Goal: Transaction & Acquisition: Purchase product/service

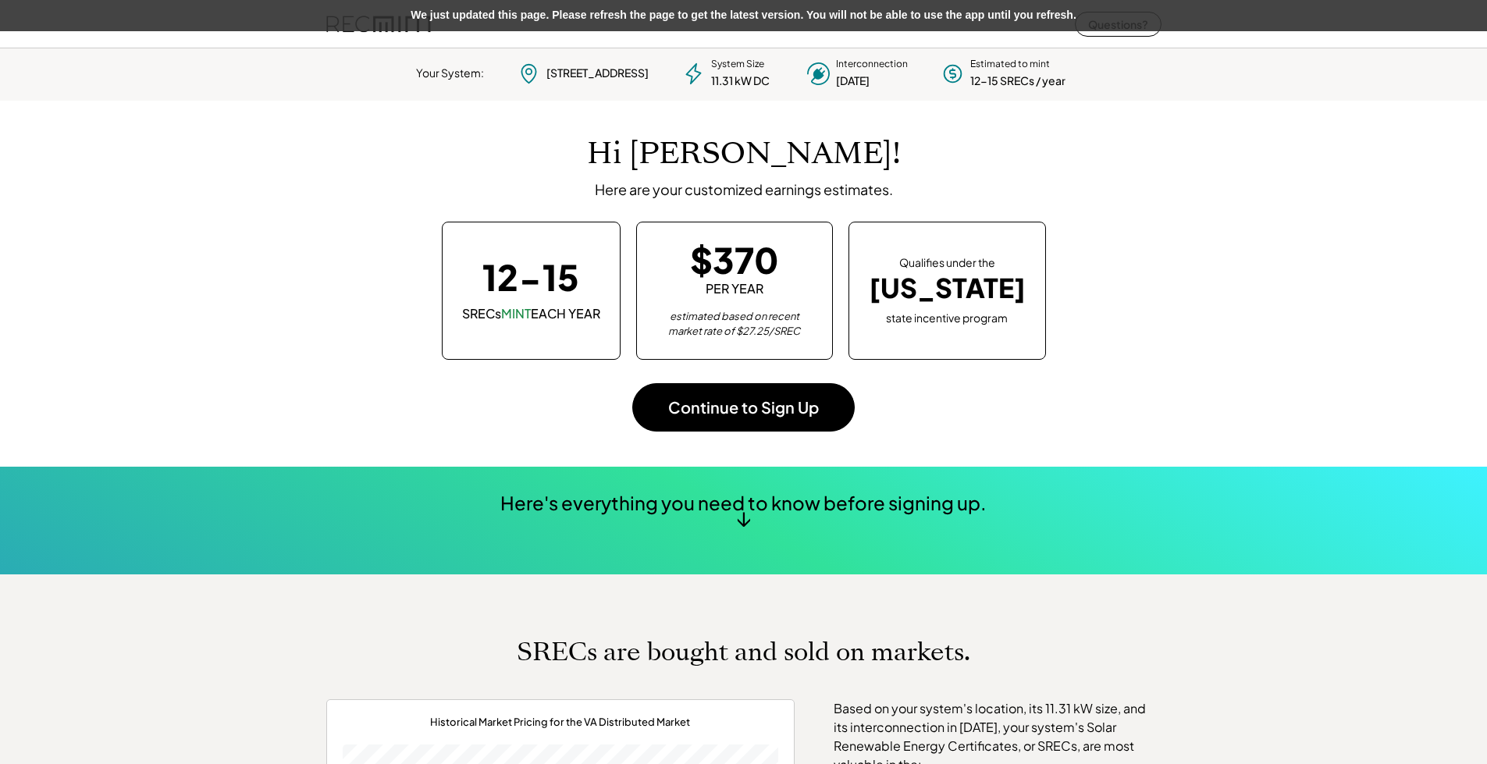
scroll to position [219, 435]
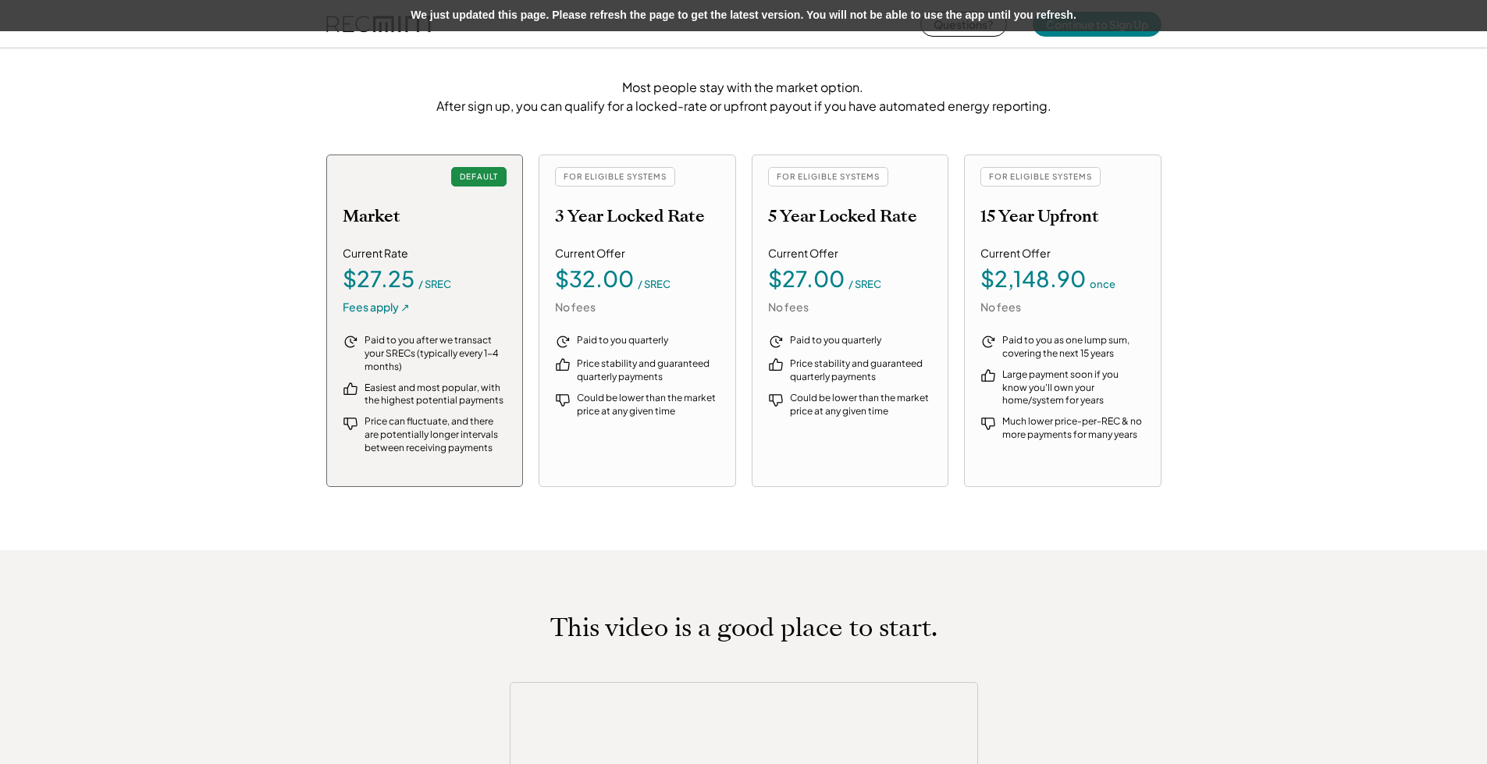
scroll to position [1561, 0]
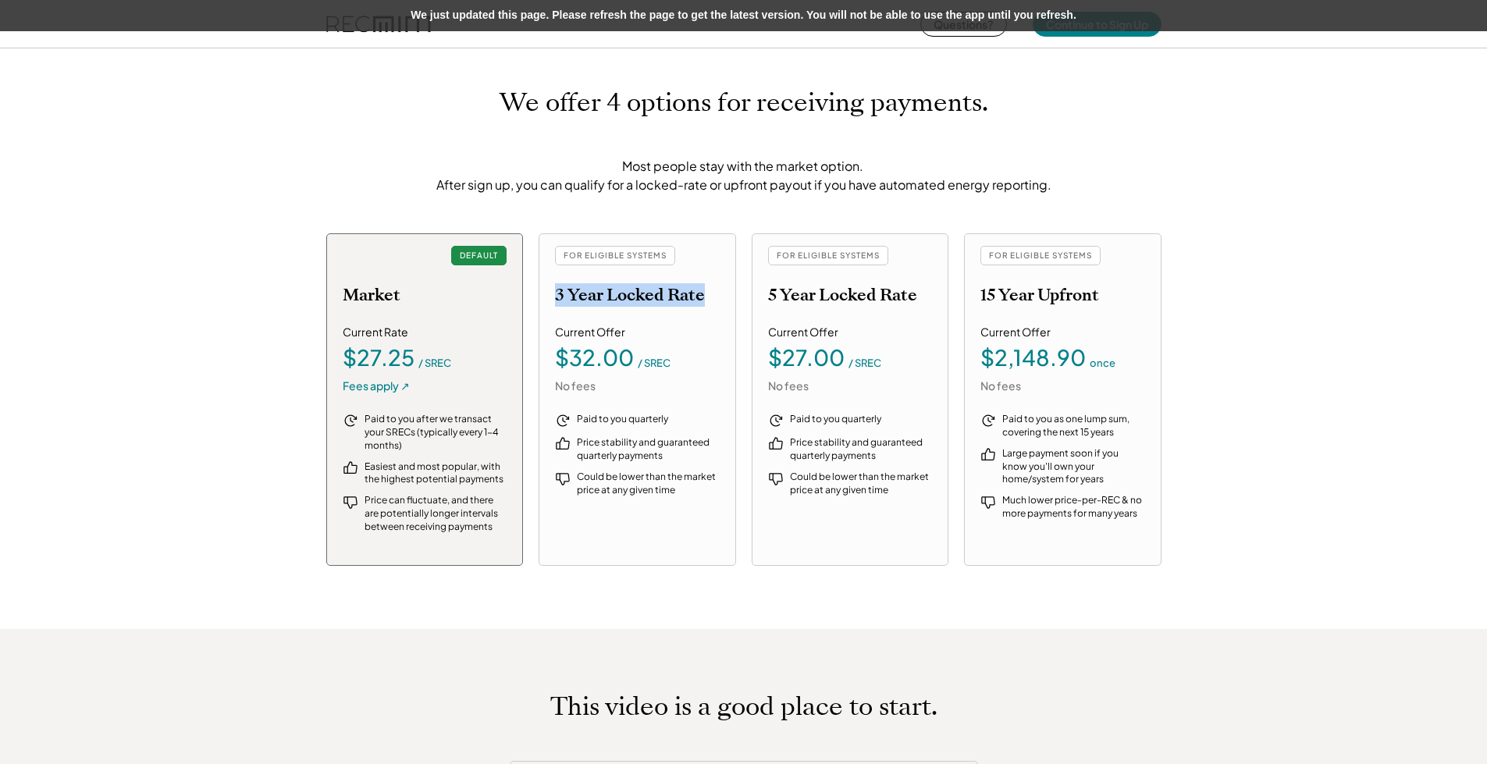
drag, startPoint x: 558, startPoint y: 296, endPoint x: 706, endPoint y: 292, distance: 148.3
click at [706, 292] on div "FOR ELIGIBLE SYSTEMS 3 Year Locked Rate" at bounding box center [637, 275] width 165 height 59
drag, startPoint x: 983, startPoint y: 298, endPoint x: 1125, endPoint y: 283, distance: 142.9
click at [1125, 283] on div "FOR ELIGIBLE SYSTEMS 15 Year Upfront" at bounding box center [1062, 275] width 165 height 59
drag, startPoint x: 991, startPoint y: 361, endPoint x: 1076, endPoint y: 337, distance: 88.2
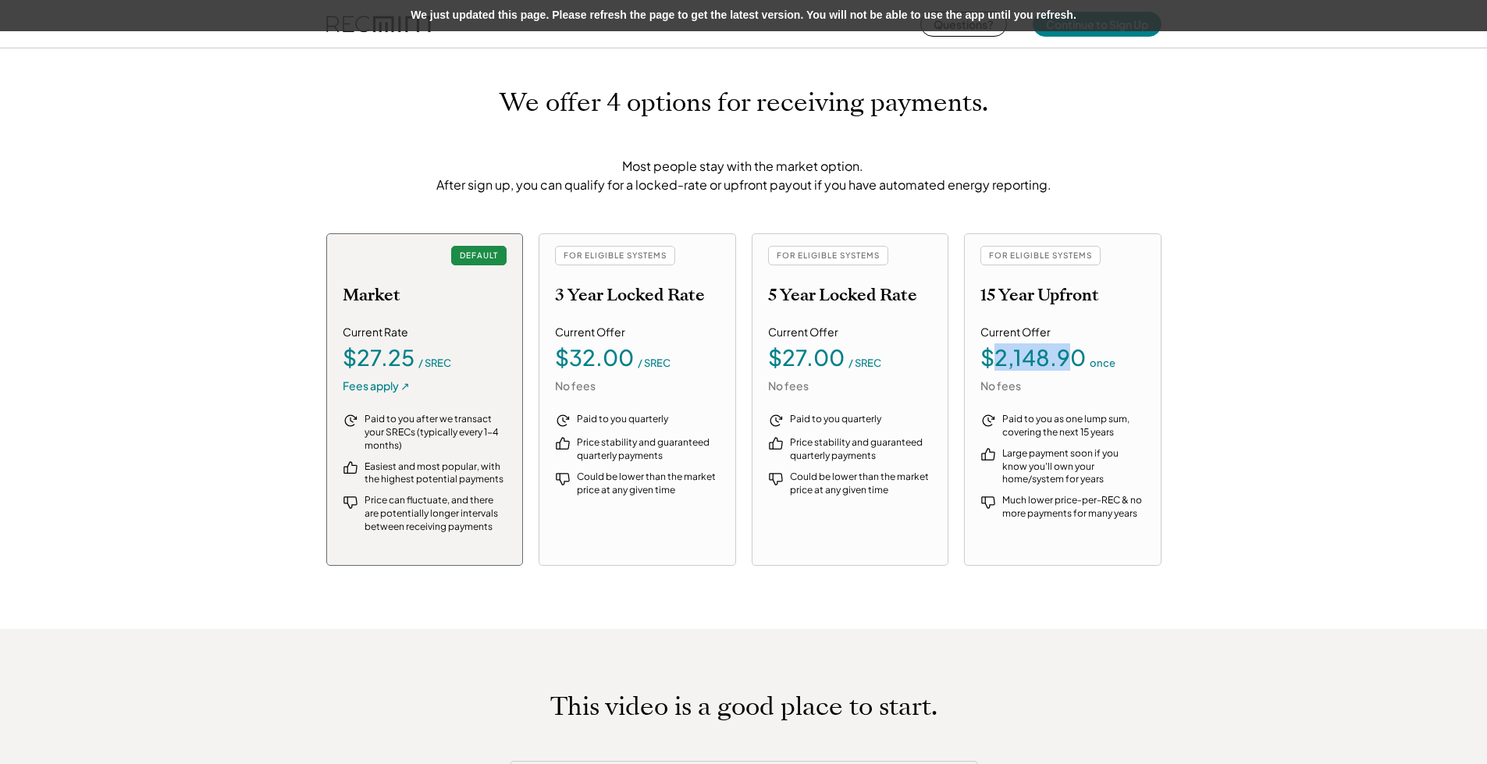
click at [1076, 337] on div "Current Offer $2,148.90 once No fees" at bounding box center [1062, 359] width 165 height 69
drag, startPoint x: 1000, startPoint y: 503, endPoint x: 1142, endPoint y: 517, distance: 142.7
click at [1142, 517] on div "Much lower price-per-REC & no more payments for many years" at bounding box center [1062, 507] width 165 height 27
drag, startPoint x: 569, startPoint y: 364, endPoint x: 759, endPoint y: 353, distance: 190.7
click at [666, 362] on div "$32.00 / SREC" at bounding box center [637, 358] width 165 height 22
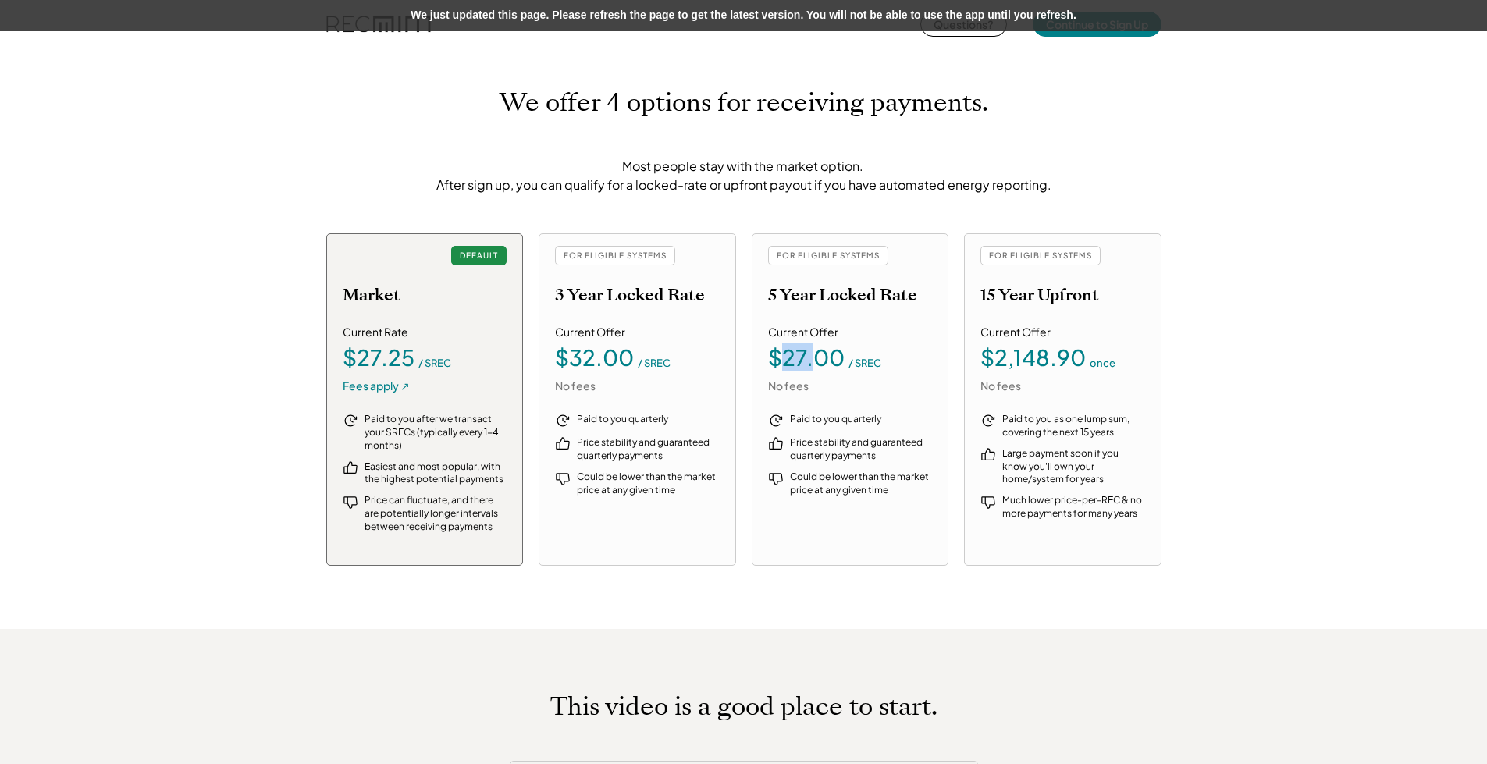
drag, startPoint x: 789, startPoint y: 354, endPoint x: 880, endPoint y: 361, distance: 90.8
click at [876, 361] on div "$27.00 / SREC" at bounding box center [850, 358] width 165 height 22
drag, startPoint x: 1001, startPoint y: 362, endPoint x: 1129, endPoint y: 332, distance: 131.4
click at [1129, 332] on div "Current Offer $2,148.90 once No fees" at bounding box center [1062, 359] width 165 height 69
drag, startPoint x: 343, startPoint y: 361, endPoint x: 428, endPoint y: 377, distance: 85.7
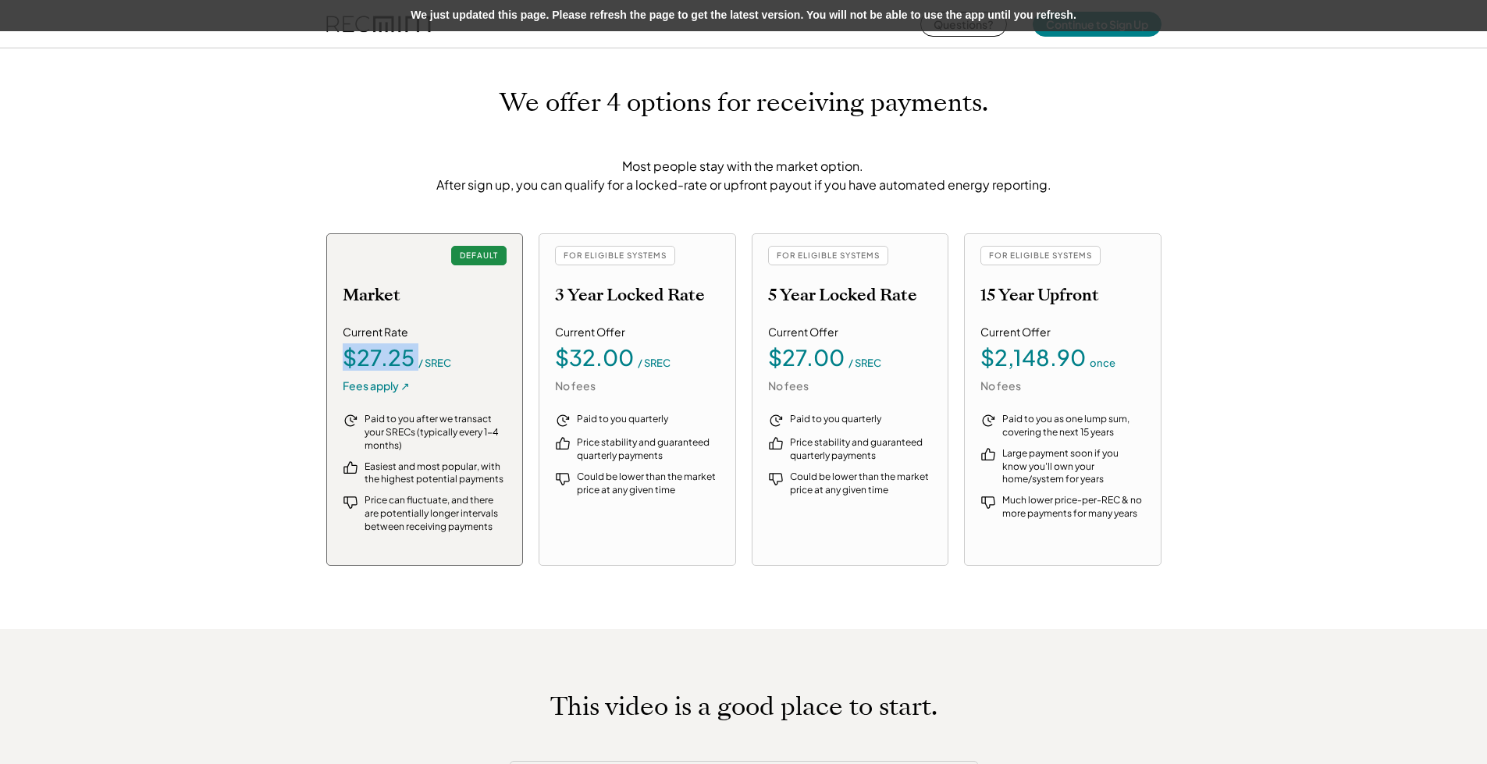
click at [417, 363] on div "$27.25 / SREC" at bounding box center [425, 358] width 165 height 22
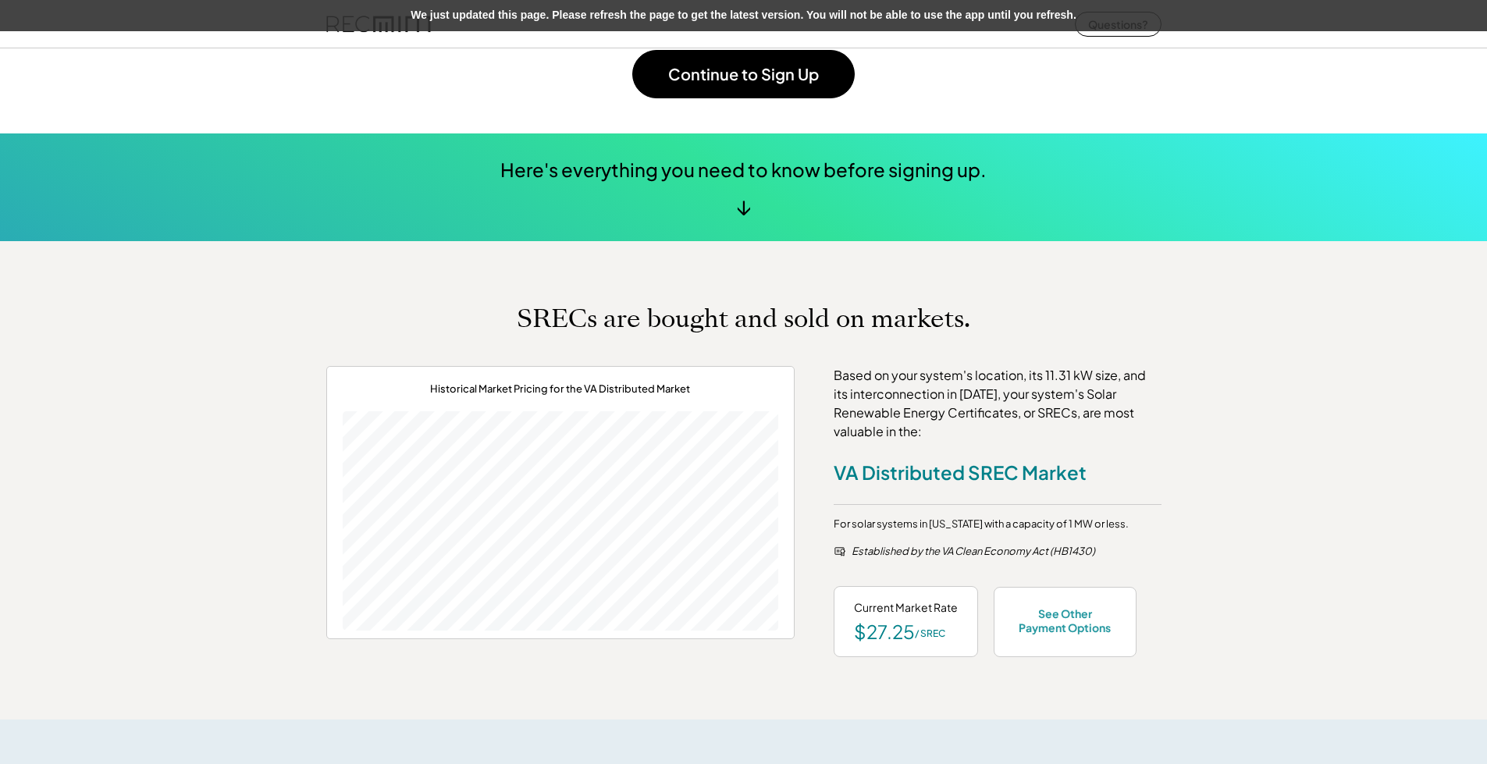
scroll to position [390, 0]
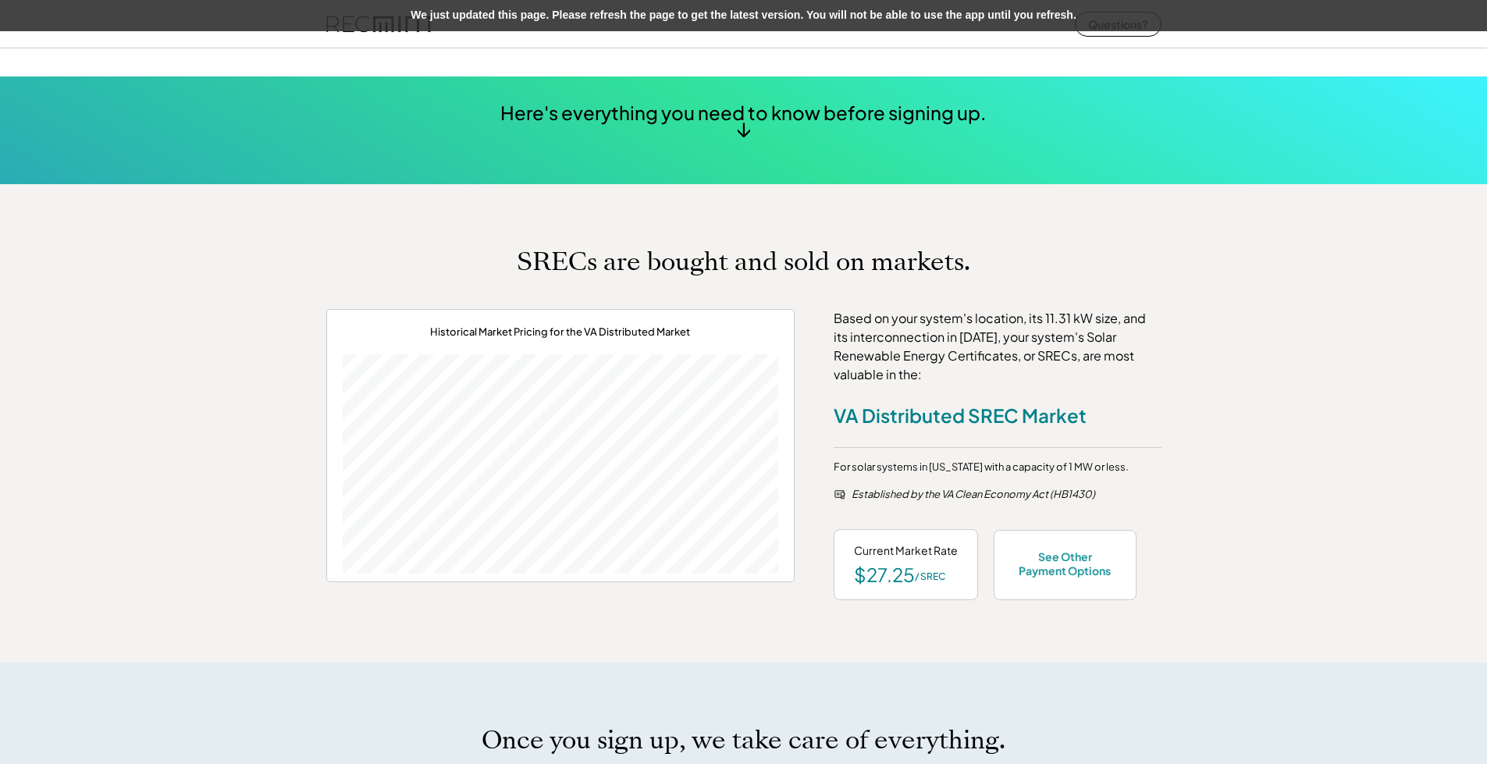
drag, startPoint x: 862, startPoint y: 575, endPoint x: 950, endPoint y: 568, distance: 87.7
click at [950, 568] on div "$27.25 / SREC" at bounding box center [906, 574] width 104 height 19
